Goal: Task Accomplishment & Management: Complete application form

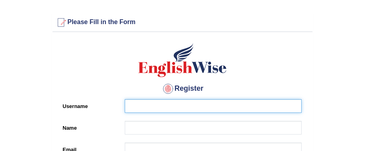
click at [168, 106] on input "Username" at bounding box center [213, 106] width 177 height 14
type input "shayan"
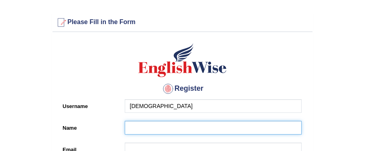
click at [134, 127] on input "Name" at bounding box center [213, 128] width 177 height 14
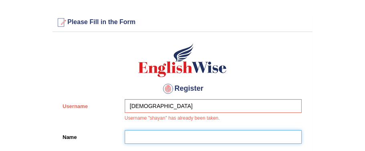
type input "Shayan Ali"
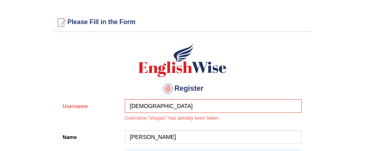
type input "shayanali1172@gmail.com"
type input "+61433943786"
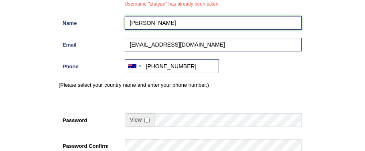
scroll to position [124, 0]
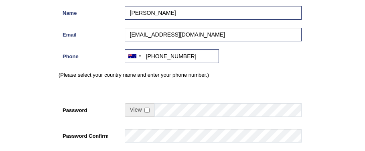
click at [146, 112] on span at bounding box center [140, 110] width 30 height 14
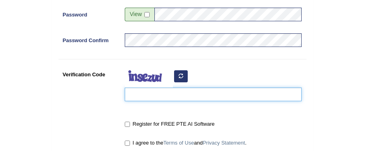
click at [213, 90] on input "Verification Code" at bounding box center [213, 95] width 177 height 14
type input "bdnohex"
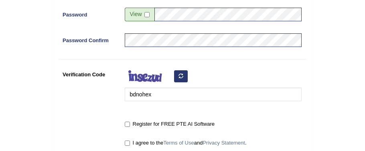
click at [130, 123] on label "Register for FREE PTE AI Software" at bounding box center [170, 124] width 90 height 8
click at [130, 123] on input "Register for FREE PTE AI Software" at bounding box center [127, 124] width 5 height 5
checkbox input "true"
click at [128, 142] on input "I agree to the Terms of Use and Privacy Statement ." at bounding box center [127, 143] width 5 height 5
checkbox input "true"
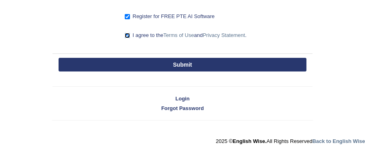
scroll to position [325, 0]
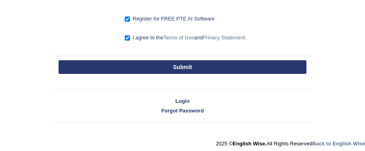
click at [194, 65] on button "Submit" at bounding box center [183, 67] width 248 height 14
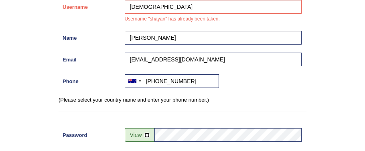
click at [146, 132] on input "checkbox" at bounding box center [147, 134] width 5 height 5
checkbox input "true"
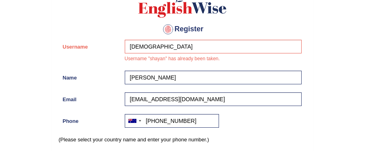
scroll to position [81, 0]
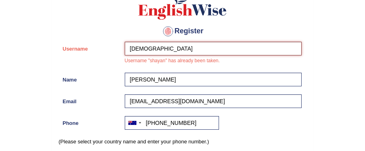
click at [168, 49] on input "shayan" at bounding box center [213, 49] width 177 height 14
type input "shayan1172"
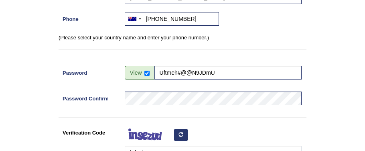
scroll to position [223, 0]
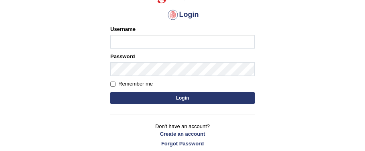
scroll to position [86, 0]
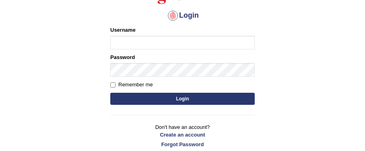
type input "[DEMOGRAPHIC_DATA]"
click at [114, 83] on input "Remember me" at bounding box center [112, 84] width 5 height 5
checkbox input "true"
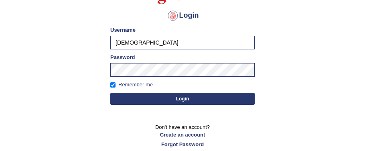
click at [130, 93] on button "Login" at bounding box center [182, 99] width 145 height 12
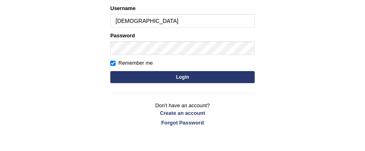
scroll to position [130, 0]
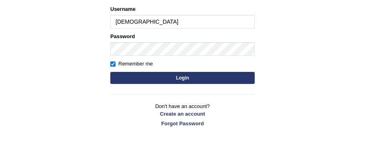
click at [192, 73] on button "Login" at bounding box center [182, 78] width 145 height 12
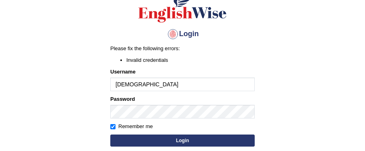
scroll to position [68, 0]
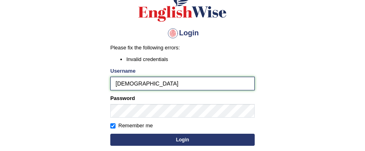
click at [142, 89] on input "[DEMOGRAPHIC_DATA]" at bounding box center [182, 84] width 145 height 14
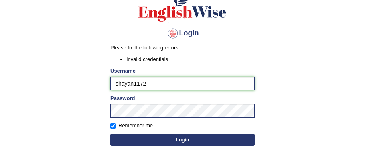
type input "shayan1172"
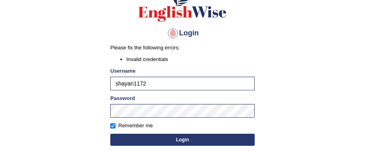
click at [150, 137] on button "Login" at bounding box center [182, 140] width 145 height 12
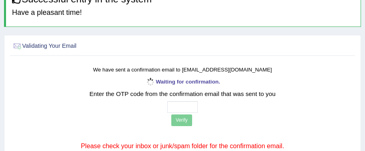
scroll to position [73, 0]
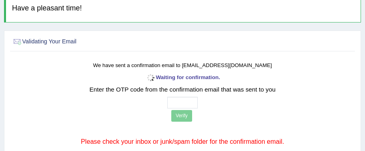
click at [187, 116] on p "Verify" at bounding box center [182, 116] width 283 height 13
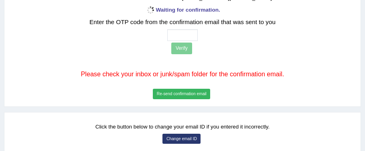
scroll to position [141, 0]
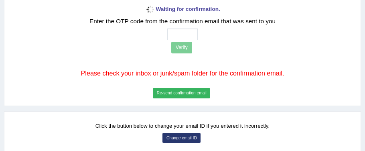
click at [176, 95] on button "Re-send confirmation email" at bounding box center [181, 93] width 57 height 10
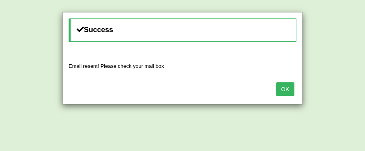
click at [283, 85] on button "OK" at bounding box center [285, 89] width 18 height 14
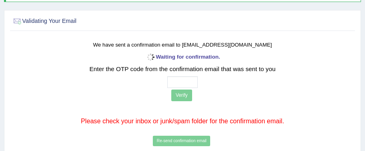
scroll to position [92, 0]
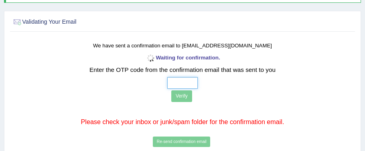
click at [191, 85] on input "text" at bounding box center [182, 83] width 31 height 12
type input "9 8 5 5"
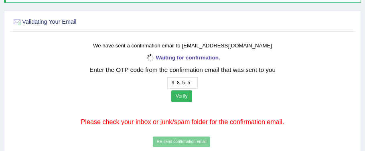
click at [181, 94] on button "Verify" at bounding box center [181, 96] width 21 height 12
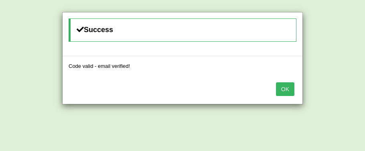
click at [293, 90] on button "OK" at bounding box center [285, 89] width 18 height 14
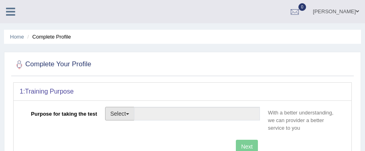
click at [122, 114] on button "Select" at bounding box center [119, 114] width 29 height 14
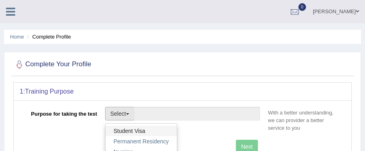
click at [123, 126] on link "Student Visa" at bounding box center [141, 131] width 71 height 10
type input "Student Visa"
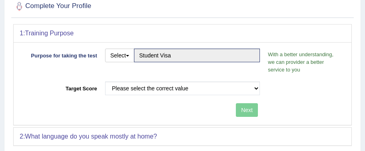
scroll to position [59, 0]
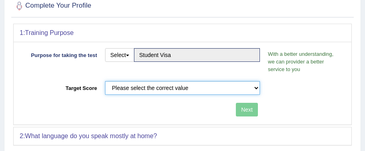
click at [181, 92] on select "Please select the correct value 50 (6 bands) 58 (6.5 bands) 65 (7 bands) 79 (8 …" at bounding box center [182, 88] width 155 height 14
select select "58"
click at [105, 81] on select "Please select the correct value 50 (6 bands) 58 (6.5 bands) 65 (7 bands) 79 (8 …" at bounding box center [182, 88] width 155 height 14
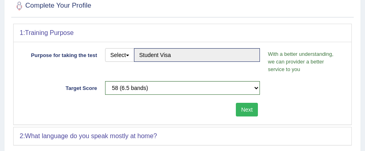
click at [239, 106] on button "Next" at bounding box center [247, 110] width 22 height 14
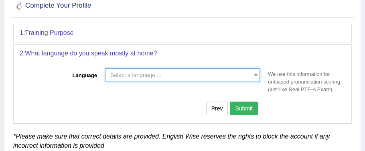
click at [196, 73] on span "Select a language ..." at bounding box center [180, 75] width 140 height 8
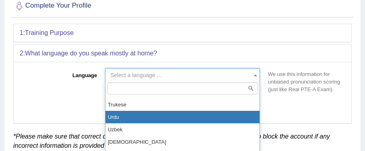
scroll to position [630, 0]
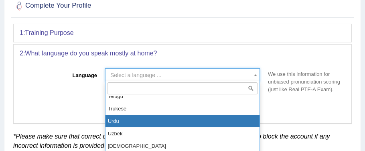
select select "Urdu"
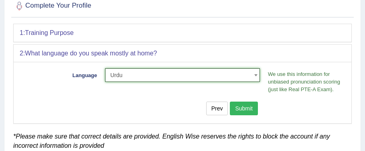
click at [245, 110] on button "Submit" at bounding box center [244, 109] width 28 height 14
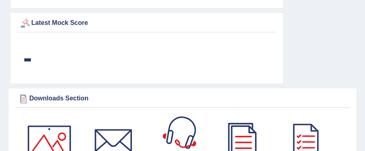
scroll to position [678, 0]
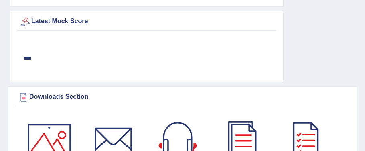
click at [47, 21] on div "Latest Mock Score" at bounding box center [146, 22] width 255 height 12
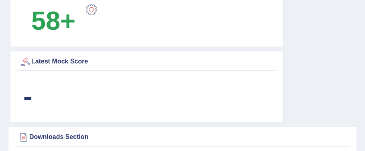
scroll to position [640, 0]
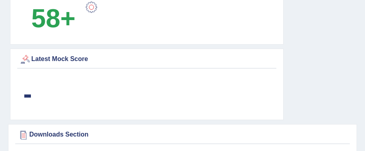
click at [51, 23] on b "58+" at bounding box center [53, 18] width 44 height 29
click at [42, 57] on div "Latest Mock Score" at bounding box center [146, 59] width 255 height 12
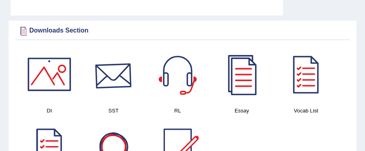
scroll to position [745, 0]
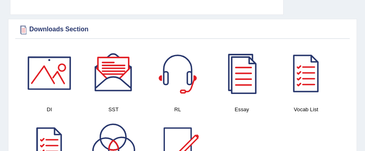
click at [39, 68] on div at bounding box center [49, 73] width 56 height 56
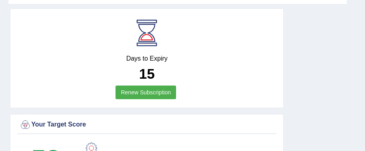
scroll to position [500, 0]
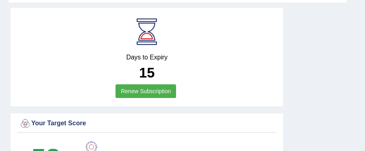
click at [143, 87] on link "Renew Subscription" at bounding box center [146, 91] width 61 height 14
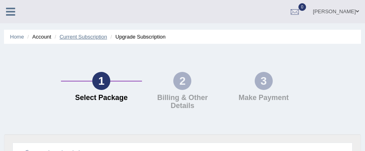
click at [86, 38] on link "Current Subscription" at bounding box center [83, 37] width 48 height 6
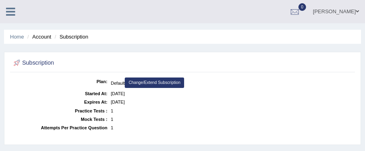
click at [44, 36] on li "Account" at bounding box center [38, 37] width 26 height 8
click at [42, 38] on li "Account" at bounding box center [38, 37] width 26 height 8
click at [18, 35] on link "Home" at bounding box center [17, 37] width 14 height 6
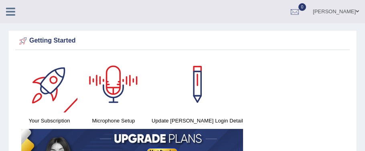
click at [55, 89] on div at bounding box center [49, 84] width 56 height 56
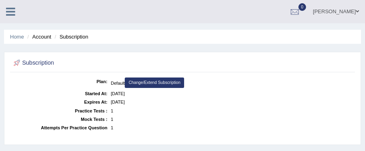
click at [10, 41] on ul "Home Account Subscription" at bounding box center [182, 37] width 357 height 14
click at [11, 13] on icon at bounding box center [10, 11] width 9 height 10
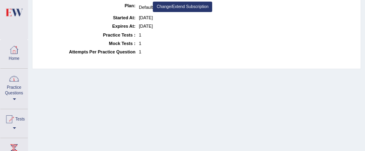
scroll to position [77, 0]
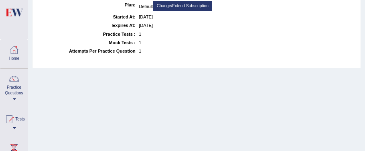
click at [14, 130] on link "Tests" at bounding box center [13, 122] width 27 height 26
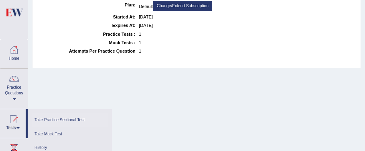
click at [61, 118] on link "Take Practice Sectional Test" at bounding box center [70, 120] width 76 height 14
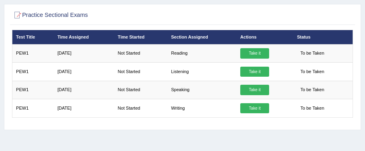
scroll to position [88, 0]
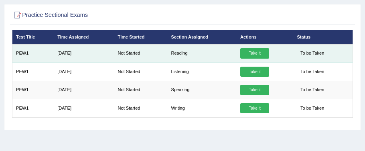
click at [248, 47] on td "Take it" at bounding box center [265, 53] width 57 height 18
click at [253, 51] on link "Take it" at bounding box center [254, 53] width 29 height 10
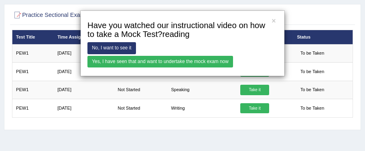
click at [167, 57] on link "Yes, I have seen that and want to undertake the mock exam now" at bounding box center [161, 62] width 146 height 12
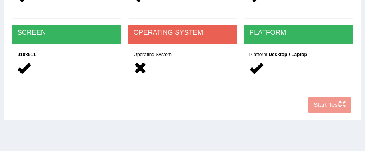
scroll to position [125, 0]
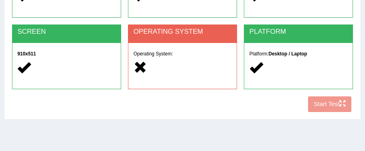
click at [204, 53] on h5 "Operating System:" at bounding box center [183, 53] width 98 height 5
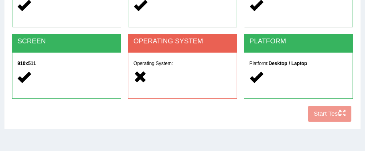
scroll to position [116, 0]
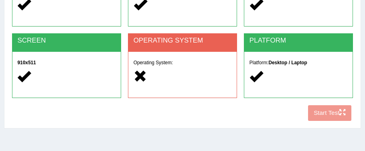
click at [195, 59] on div "Operating System:" at bounding box center [182, 70] width 108 height 37
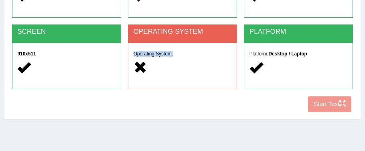
scroll to position [115, 0]
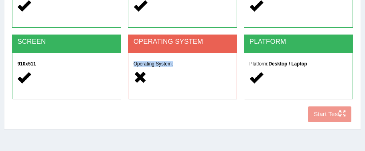
click at [163, 62] on h5 "Operating System:" at bounding box center [183, 63] width 98 height 5
click at [173, 46] on div "OPERATING SYSTEM" at bounding box center [182, 44] width 108 height 18
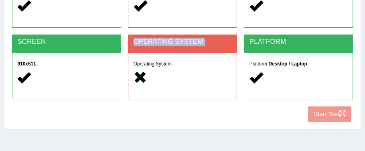
click at [173, 46] on div "OPERATING SYSTEM" at bounding box center [182, 44] width 108 height 18
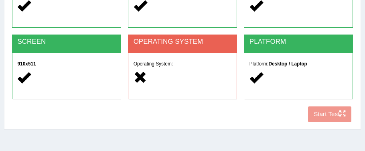
scroll to position [0, 0]
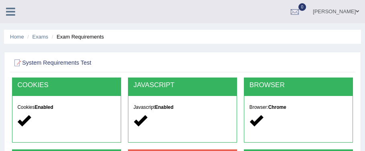
click at [68, 39] on li "Exam Requirements" at bounding box center [77, 37] width 54 height 8
click at [53, 60] on h2 "System Requirements Test" at bounding box center [118, 63] width 212 height 10
click at [40, 34] on link "Exams" at bounding box center [41, 37] width 16 height 6
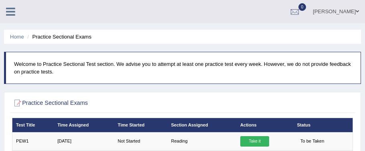
scroll to position [121, 0]
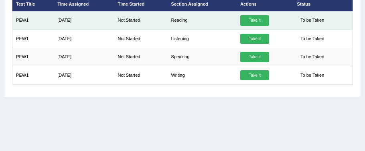
click at [248, 19] on link "Take it" at bounding box center [254, 20] width 29 height 10
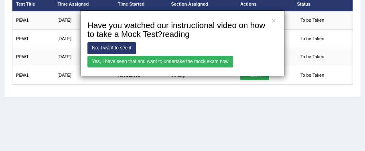
click at [200, 61] on link "Yes, I have seen that and want to undertake the mock exam now" at bounding box center [161, 62] width 146 height 12
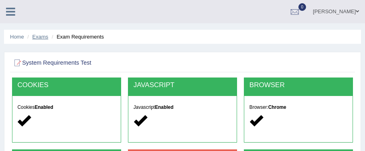
click at [37, 35] on link "Exams" at bounding box center [41, 37] width 16 height 6
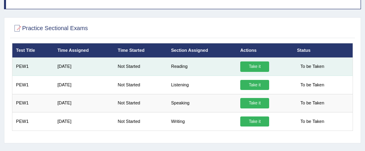
scroll to position [75, 0]
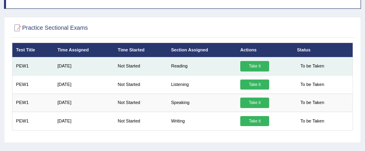
click at [248, 65] on link "Take it" at bounding box center [254, 66] width 29 height 10
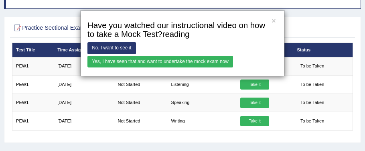
click at [115, 49] on link "No, I want to see it" at bounding box center [112, 48] width 49 height 12
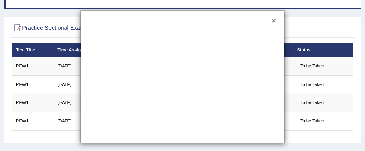
click at [275, 21] on button "×" at bounding box center [274, 21] width 4 height 7
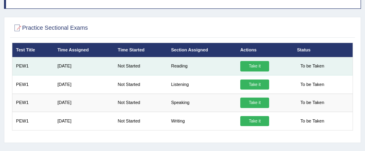
click at [249, 64] on link "Take it" at bounding box center [254, 66] width 29 height 10
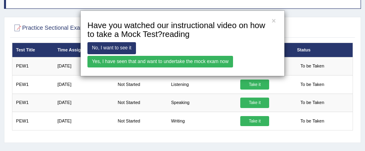
click at [179, 63] on link "Yes, I have seen that and want to undertake the mock exam now" at bounding box center [161, 62] width 146 height 12
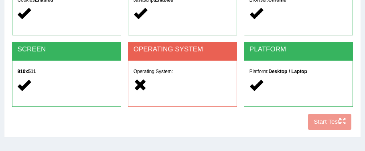
scroll to position [106, 0]
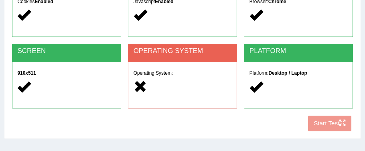
click at [349, 123] on div "COOKIES Cookies Enabled JAVASCRIPT Javascript Enabled BROWSER Browser: Chrome S…" at bounding box center [182, 53] width 345 height 163
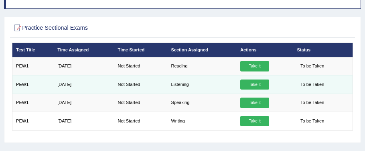
click at [251, 81] on link "Take it" at bounding box center [254, 84] width 29 height 10
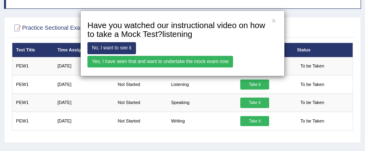
click at [222, 64] on link "Yes, I have seen that and want to undertake the mock exam now" at bounding box center [161, 62] width 146 height 12
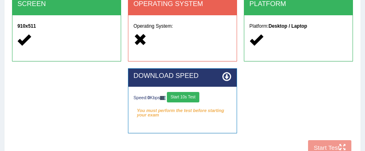
scroll to position [158, 0]
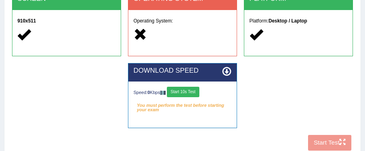
click at [187, 94] on button "Start 10s Test" at bounding box center [183, 92] width 33 height 10
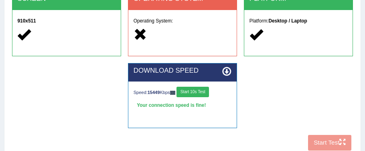
click at [227, 71] on icon at bounding box center [226, 71] width 9 height 9
click at [202, 90] on button "Start 10s Test" at bounding box center [193, 92] width 33 height 10
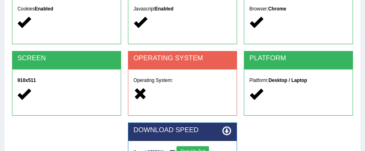
scroll to position [98, 0]
click at [211, 88] on div at bounding box center [183, 94] width 98 height 15
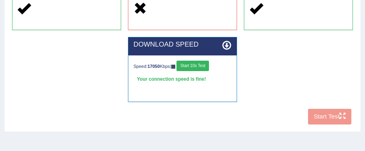
scroll to position [188, 0]
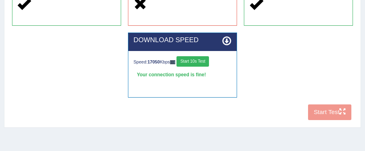
click at [338, 110] on div "COOKIES Cookies Enabled JAVASCRIPT Javascript Enabled BROWSER Browser: Chrome S…" at bounding box center [182, 6] width 345 height 234
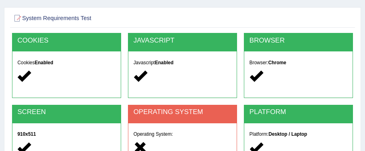
scroll to position [0, 0]
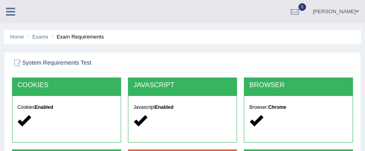
click at [7, 12] on icon at bounding box center [10, 11] width 9 height 10
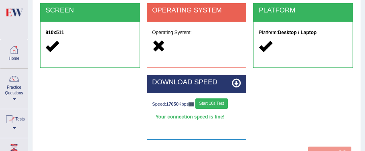
scroll to position [142, 0]
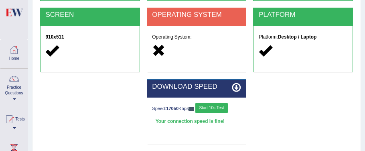
click at [15, 114] on div at bounding box center [9, 119] width 12 height 12
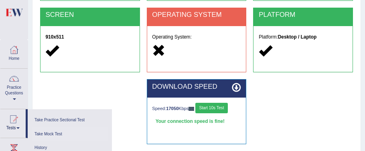
click at [47, 135] on link "Take Mock Test" at bounding box center [70, 134] width 76 height 14
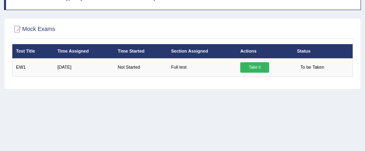
scroll to position [67, 0]
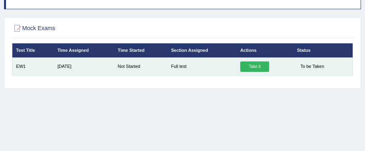
click at [254, 65] on link "Take it" at bounding box center [254, 66] width 29 height 10
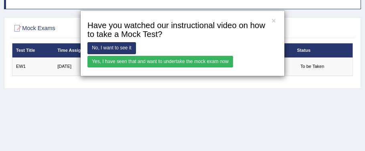
click at [225, 61] on link "Yes, I have seen that and want to undertake the mock exam now" at bounding box center [161, 62] width 146 height 12
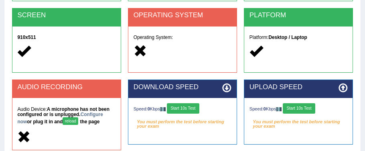
scroll to position [145, 0]
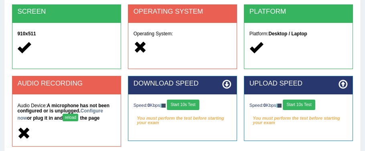
click at [63, 120] on button "reload" at bounding box center [71, 118] width 16 height 8
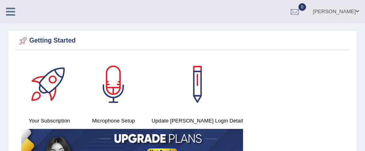
click at [352, 12] on link "[PERSON_NAME]" at bounding box center [336, 10] width 58 height 21
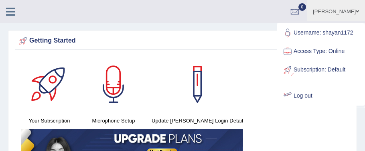
click at [310, 94] on link "Log out" at bounding box center [321, 96] width 87 height 18
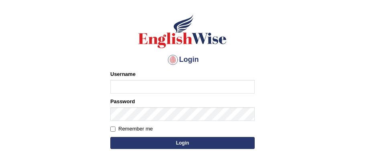
scroll to position [62, 0]
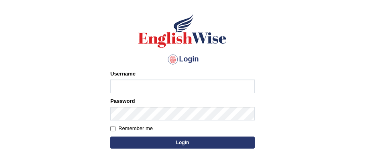
type input "shayan1172"
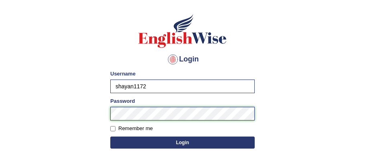
click at [156, 122] on form "Please fix the following errors: Username shayan1172 Password Remember me Login" at bounding box center [182, 110] width 145 height 81
